Goal: Task Accomplishment & Management: Manage account settings

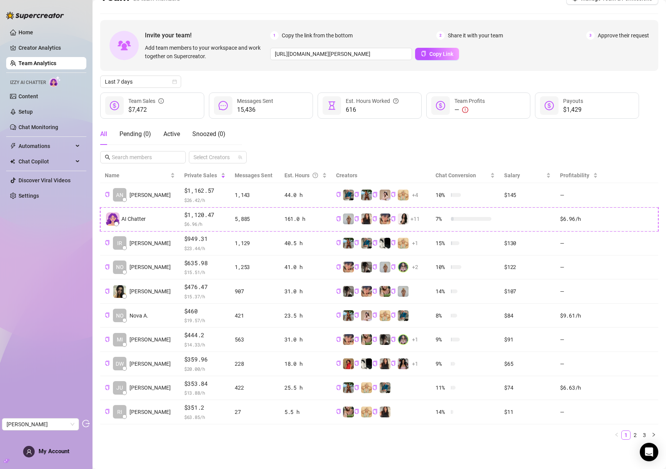
scroll to position [16, 0]
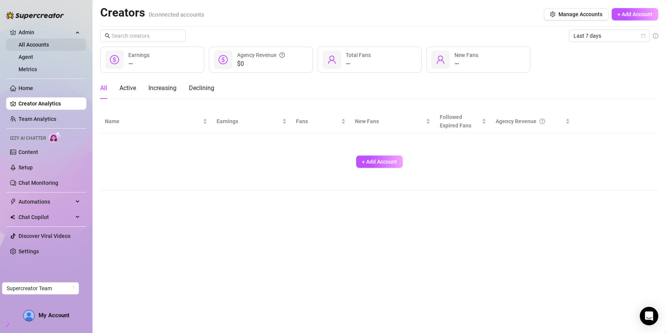
click at [44, 42] on link "All Accounts" at bounding box center [34, 45] width 30 height 6
click at [33, 54] on link "Agent" at bounding box center [26, 57] width 15 height 6
click at [36, 70] on link "Metrics" at bounding box center [28, 69] width 19 height 6
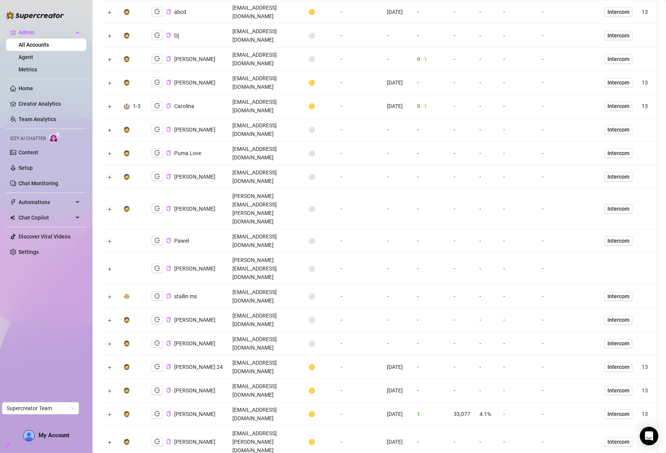
scroll to position [245, 0]
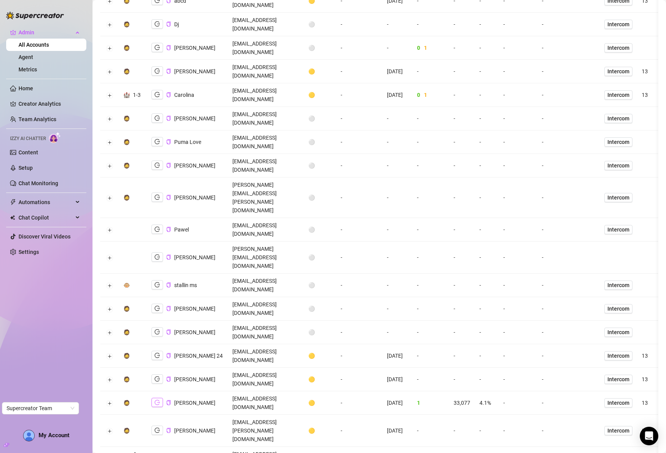
click at [155, 333] on icon "logout" at bounding box center [157, 401] width 5 height 5
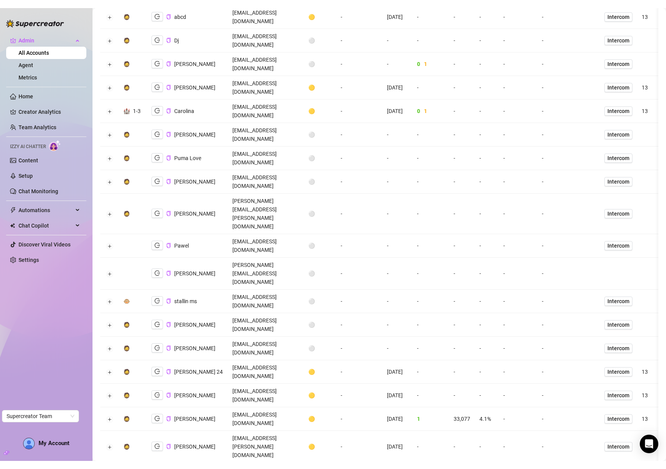
scroll to position [0, 0]
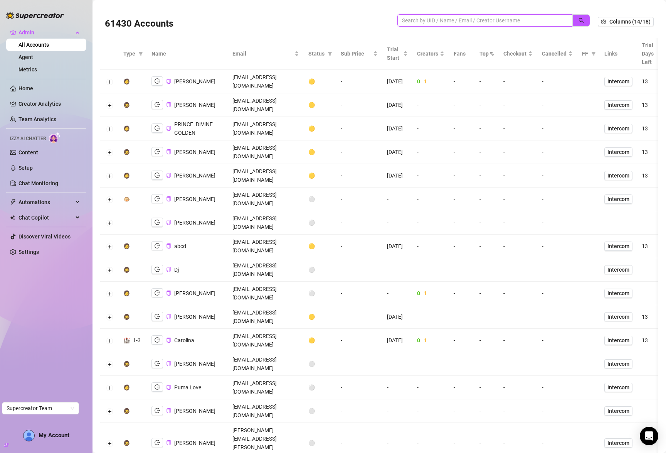
click at [503, 19] on input "search" at bounding box center [482, 20] width 160 height 8
paste input "s1FqdECcCqdinIcpDlVAtNmVvss2"
click at [579, 20] on icon "search" at bounding box center [581, 20] width 5 height 5
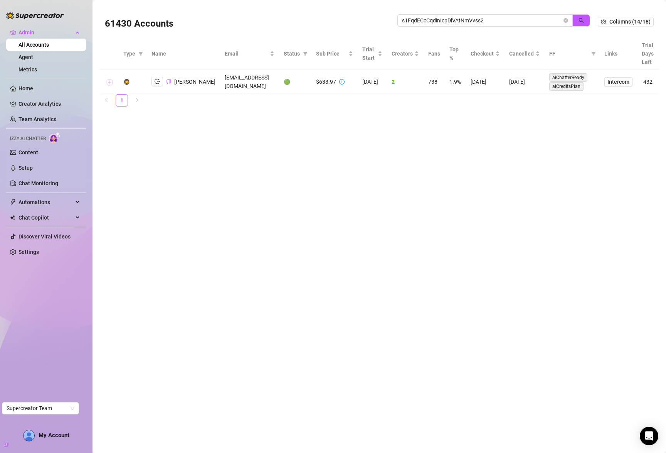
click at [111, 81] on button "Expand row" at bounding box center [109, 82] width 6 height 6
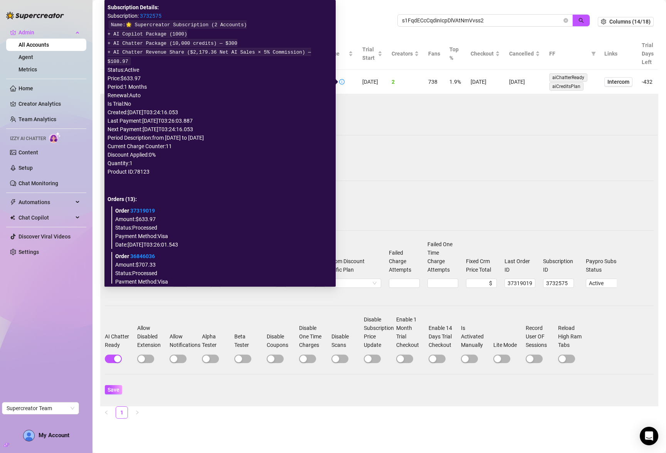
click at [147, 14] on link "3732575" at bounding box center [151, 16] width 22 height 6
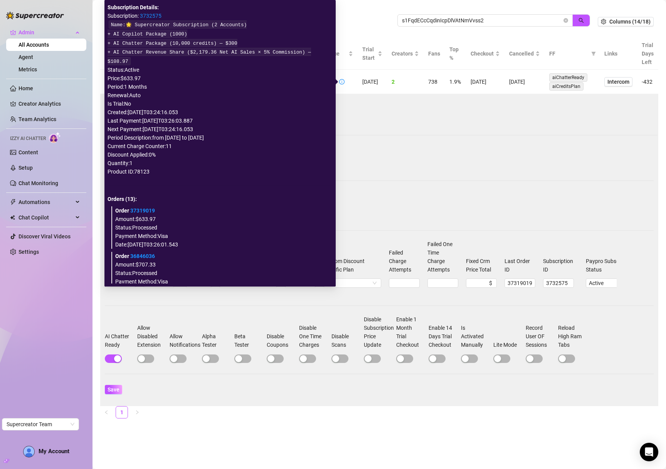
drag, startPoint x: 442, startPoint y: 176, endPoint x: 444, endPoint y: 172, distance: 4.3
click at [444, 172] on div "Contact Method: Email Heard about us: Google Search Time Zone: America/Los_Ange…" at bounding box center [379, 249] width 549 height 305
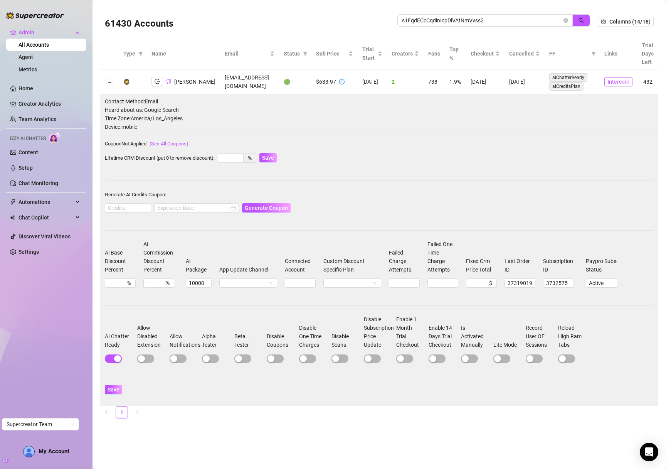
click at [625, 82] on span "Intercom" at bounding box center [619, 81] width 22 height 8
click at [503, 20] on input "s1FqdECcCqdinIcpDlVAtNmVvss2" at bounding box center [482, 20] width 160 height 8
type input "doris"
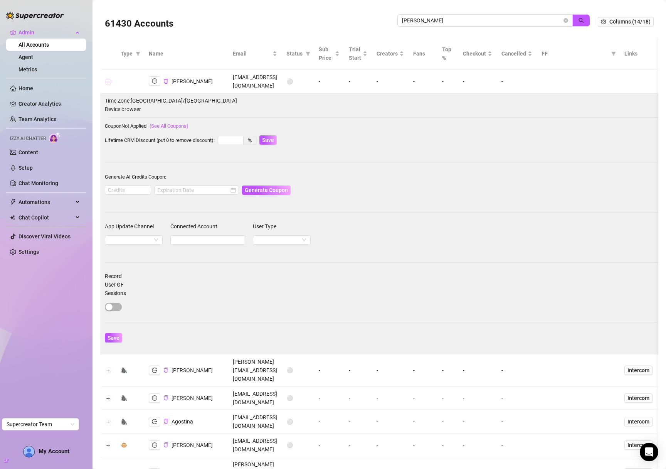
click at [108, 83] on button "Collapse row" at bounding box center [108, 82] width 6 height 6
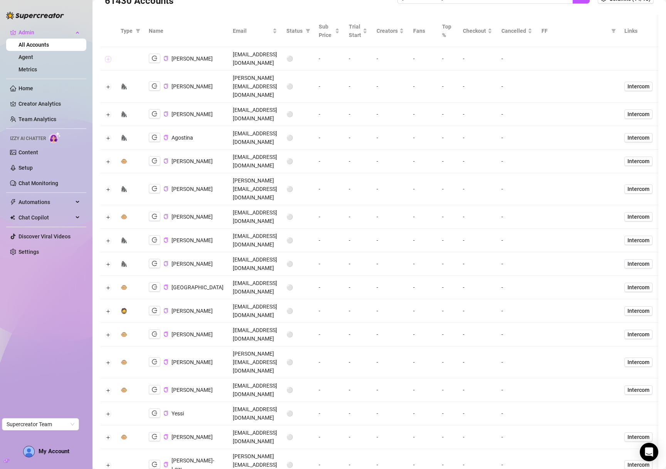
scroll to position [75, 0]
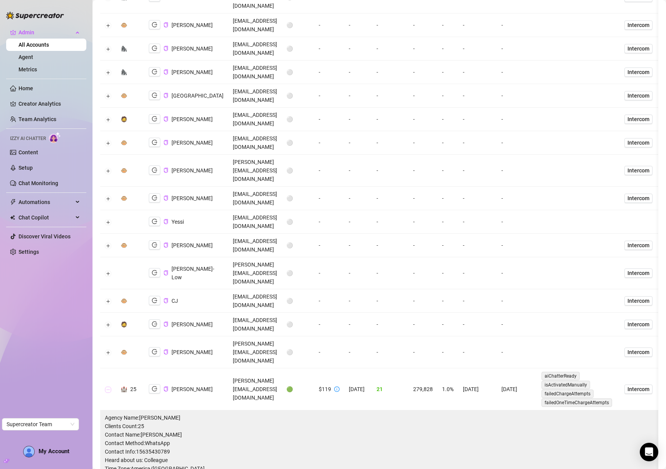
scroll to position [427, 0]
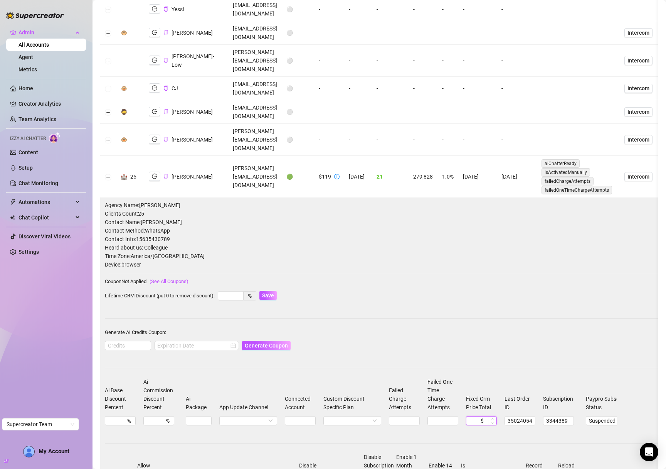
click at [471, 333] on input "Fixed Crm Price Total" at bounding box center [474, 420] width 10 height 8
type input "1"
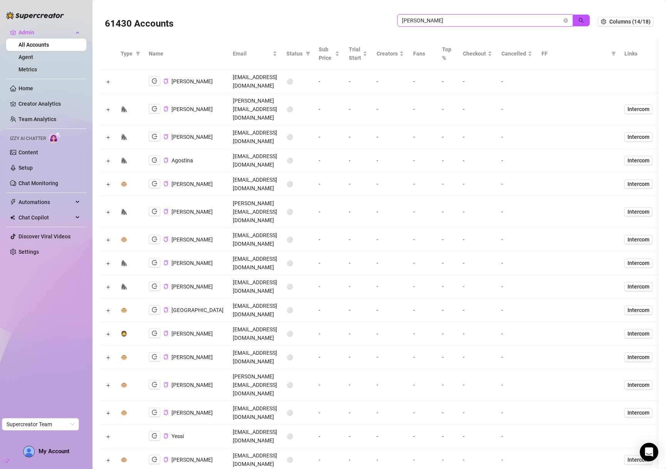
click at [524, 20] on input "doris" at bounding box center [482, 20] width 160 height 8
type input "jackson"
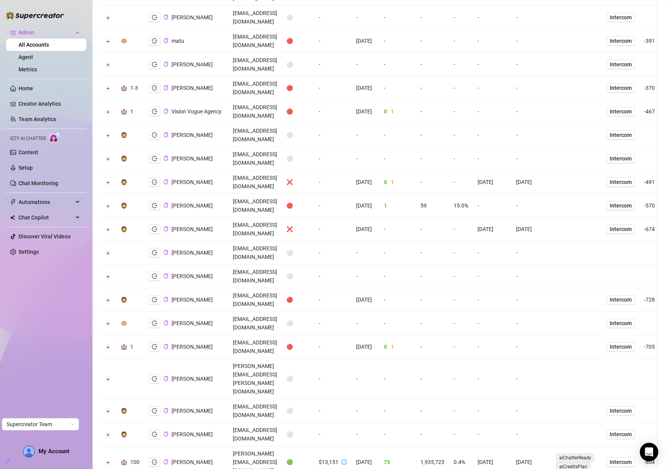
scroll to position [957, 0]
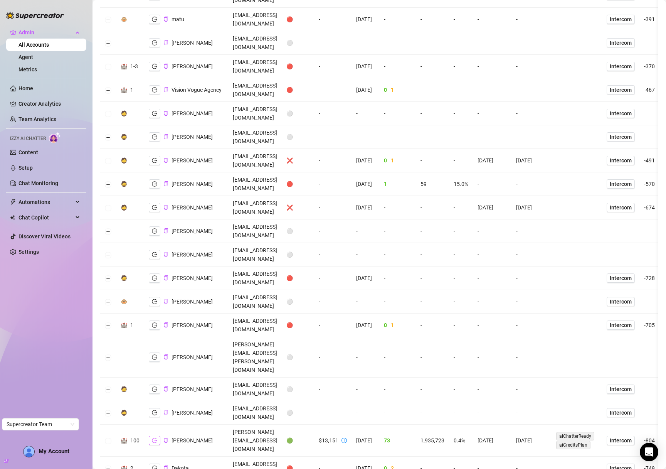
click at [158, 333] on button "button" at bounding box center [155, 440] width 12 height 9
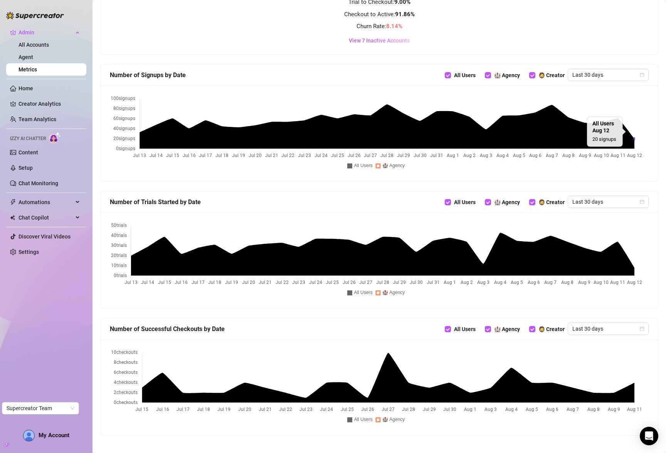
scroll to position [237, 0]
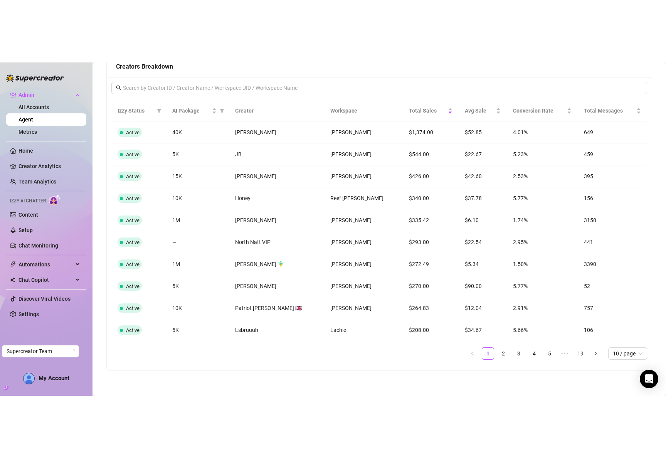
scroll to position [510, 0]
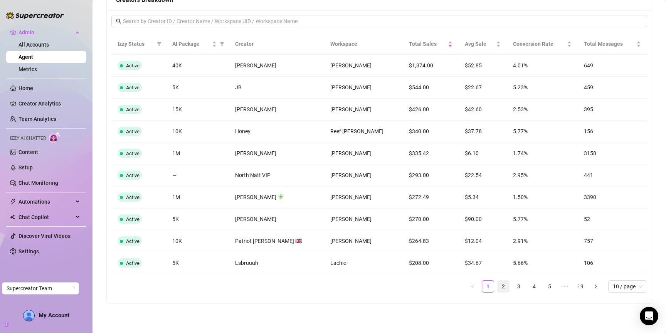
click at [498, 288] on link "2" at bounding box center [504, 287] width 12 height 12
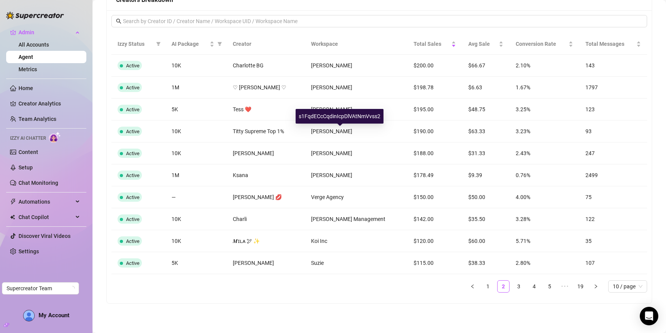
click at [352, 114] on div "s1FqdECcCqdinIcpDlVAtNmVvss2" at bounding box center [340, 116] width 88 height 15
copy div "s1FqdECcCqdinIcpDlVAtNmVvss2"
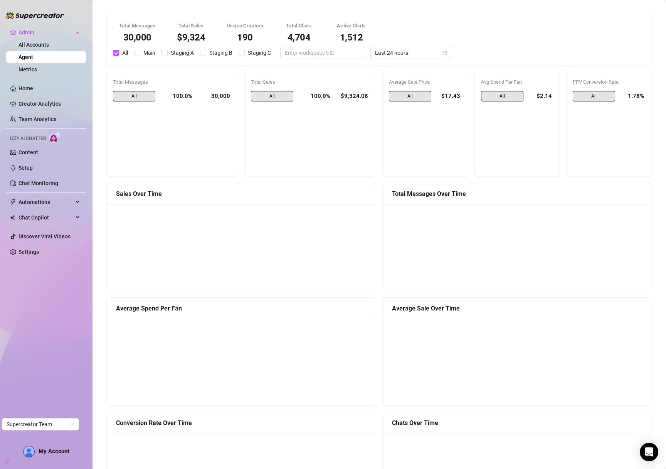
scroll to position [0, 0]
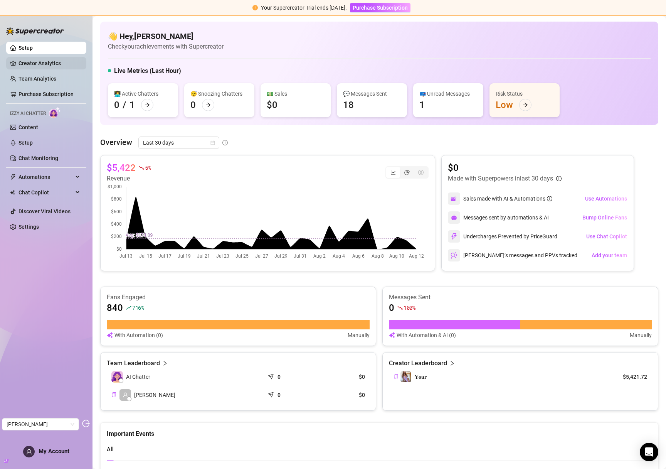
click at [39, 61] on link "Creator Analytics" at bounding box center [50, 63] width 62 height 12
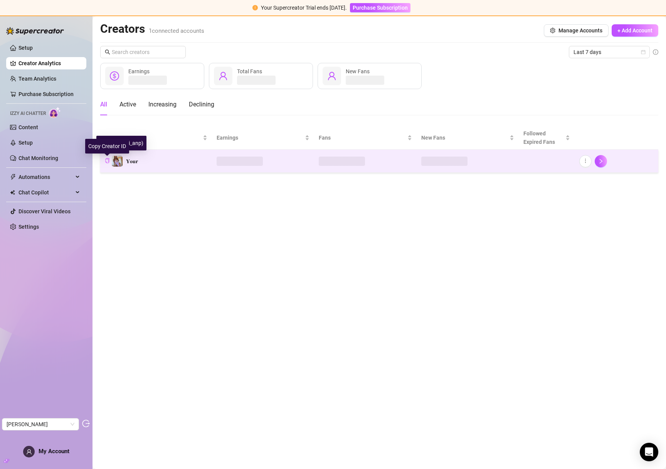
click at [105, 160] on icon "copy" at bounding box center [107, 160] width 5 height 5
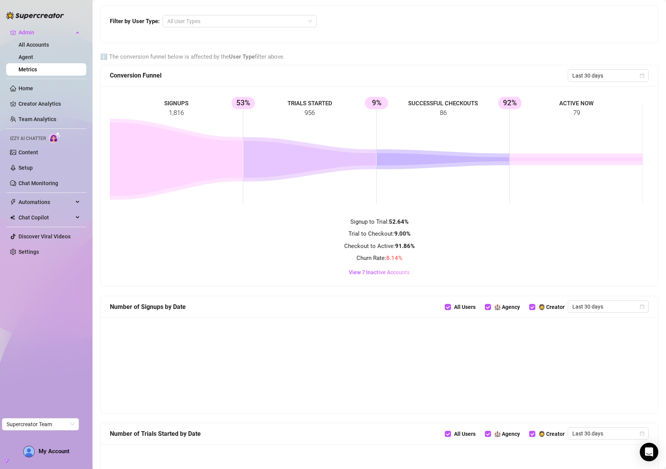
scroll to position [221, 0]
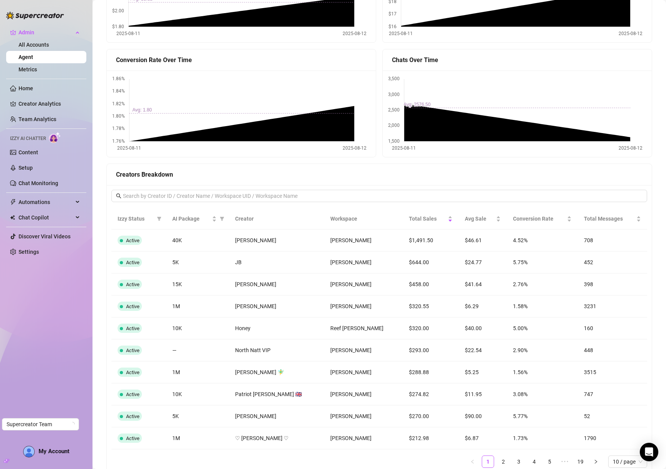
scroll to position [403, 0]
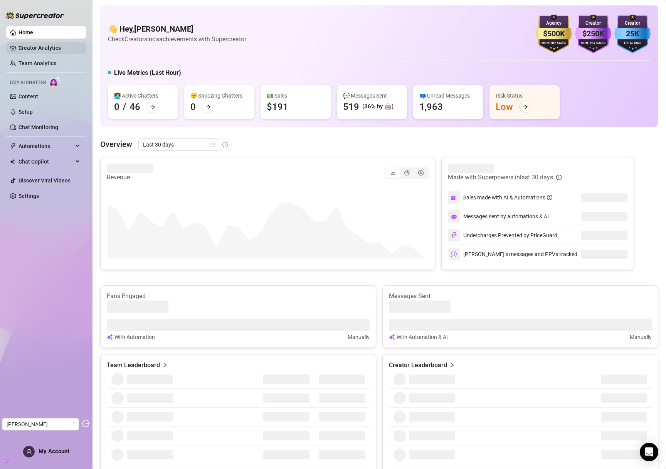
click at [46, 51] on link "Creator Analytics" at bounding box center [50, 48] width 62 height 12
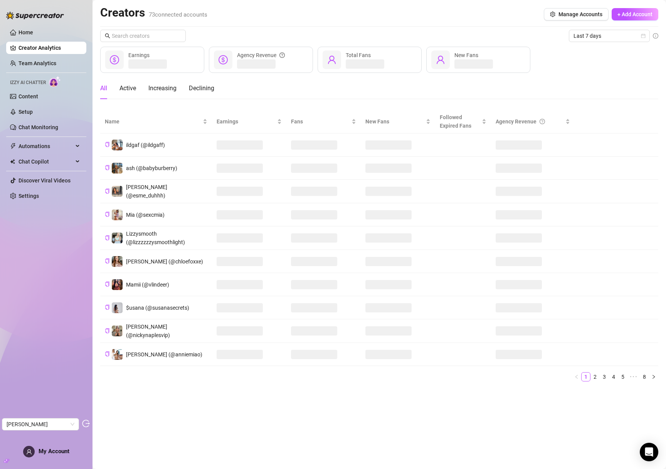
drag, startPoint x: 39, startPoint y: 28, endPoint x: 54, endPoint y: 44, distance: 21.8
click at [33, 29] on link "Home" at bounding box center [26, 32] width 15 height 6
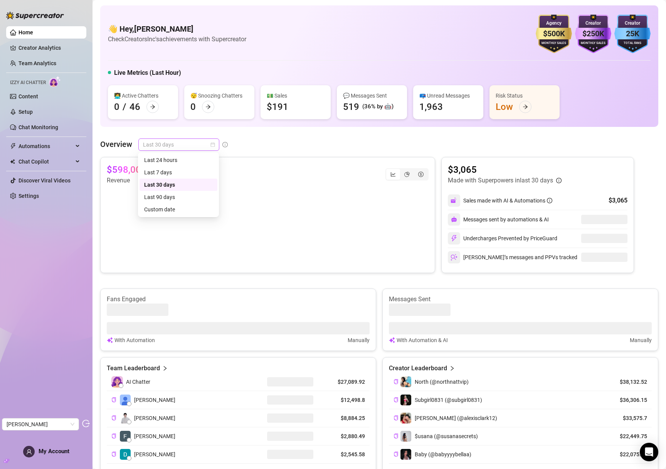
click at [157, 145] on span "Last 30 days" at bounding box center [179, 145] width 72 height 12
click at [177, 193] on div "Last 90 days" at bounding box center [178, 197] width 69 height 8
